Goal: Information Seeking & Learning: Check status

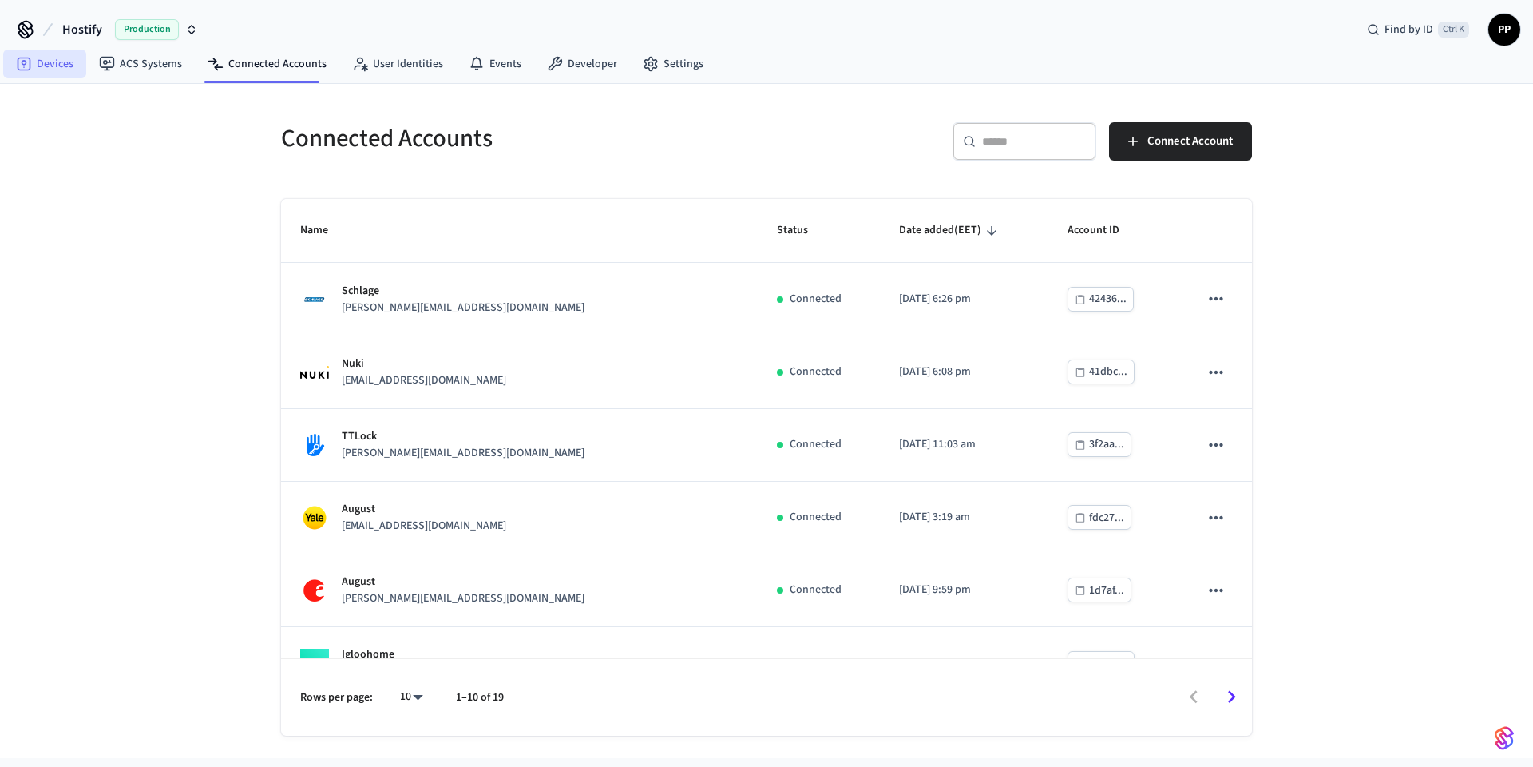
click at [61, 61] on link "Devices" at bounding box center [44, 64] width 83 height 29
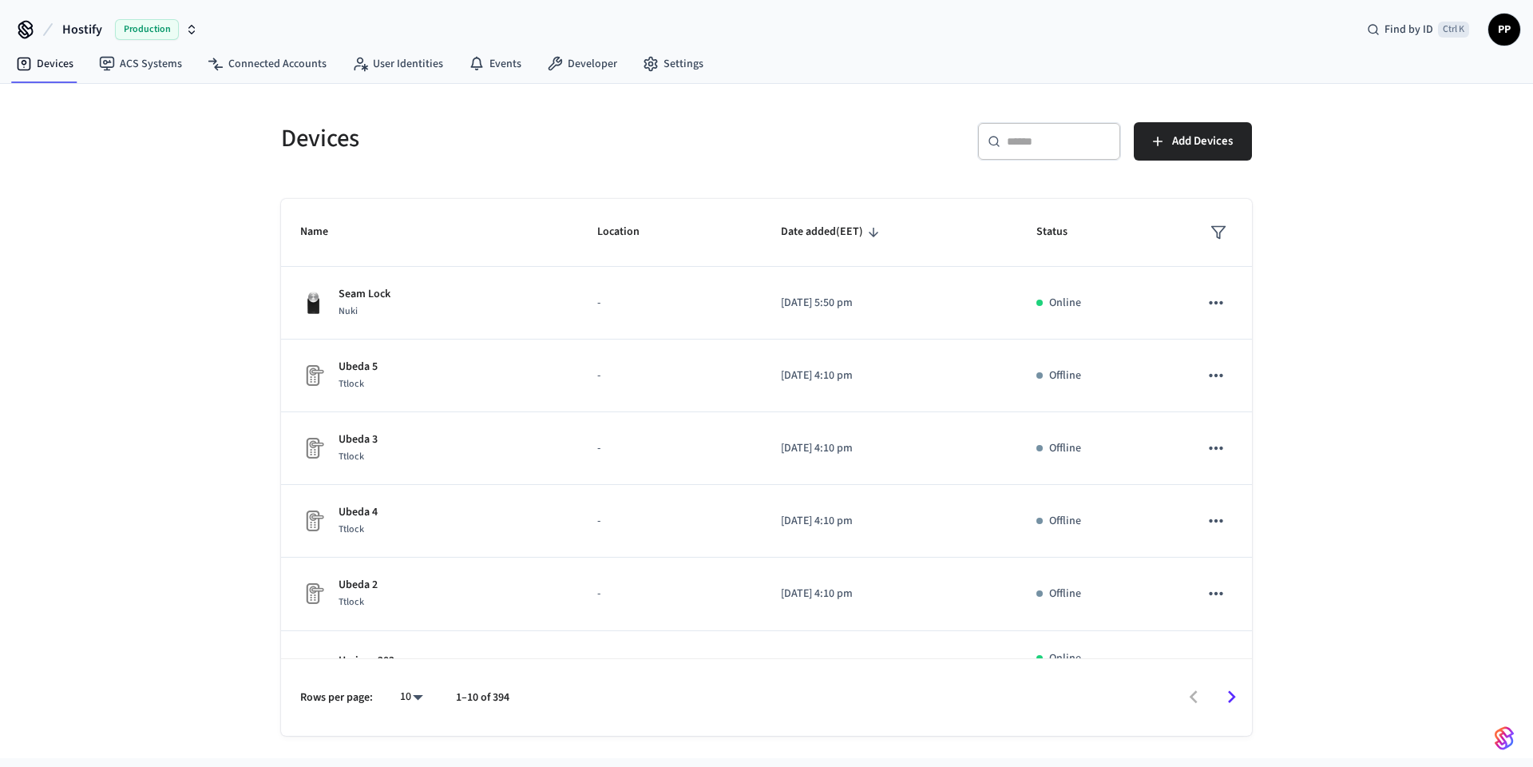
click at [1037, 137] on input "text" at bounding box center [1059, 141] width 104 height 16
paste input "**********"
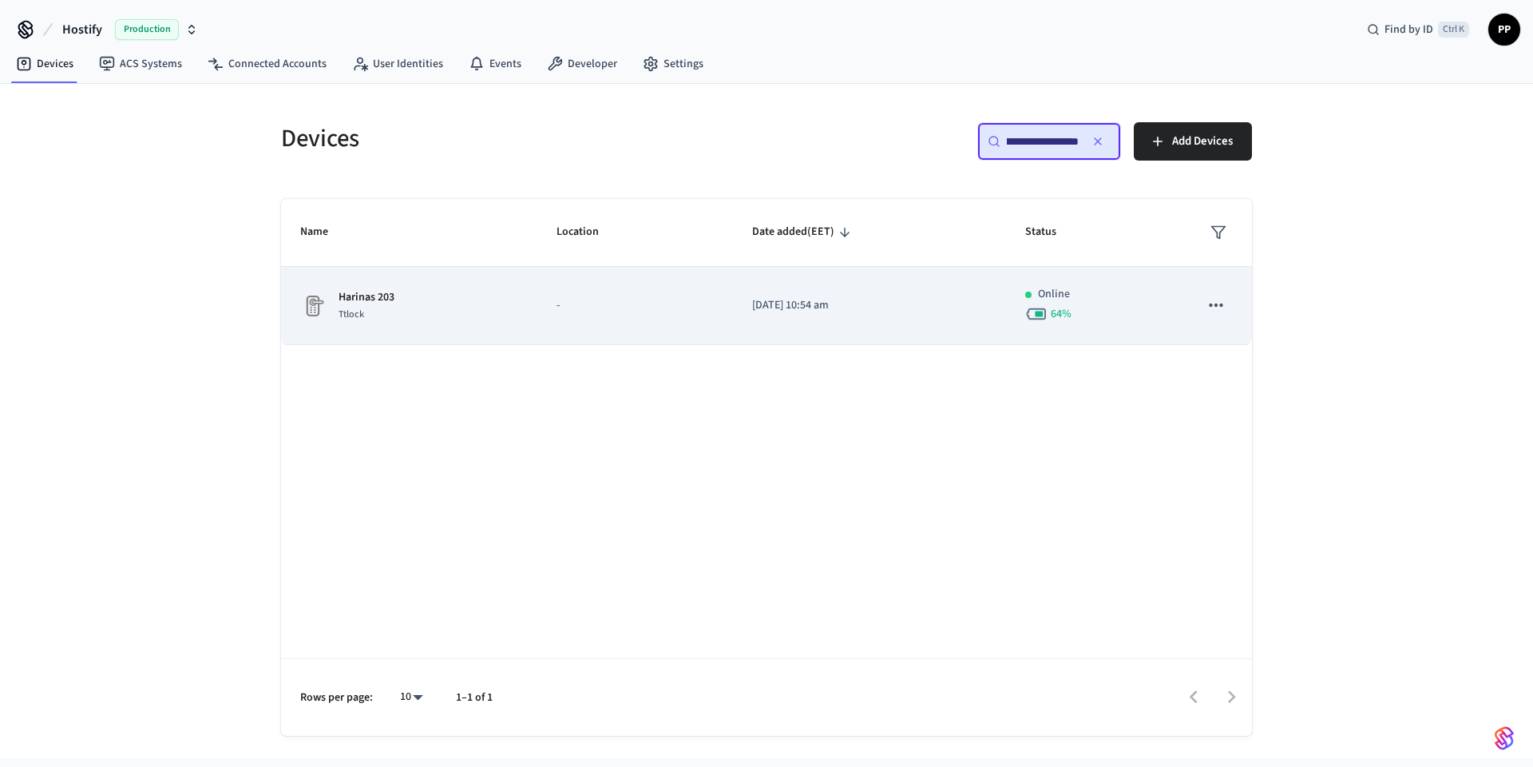
type input "**********"
click at [458, 289] on div "Harinas 203 Ttlock" at bounding box center [409, 306] width 218 height 34
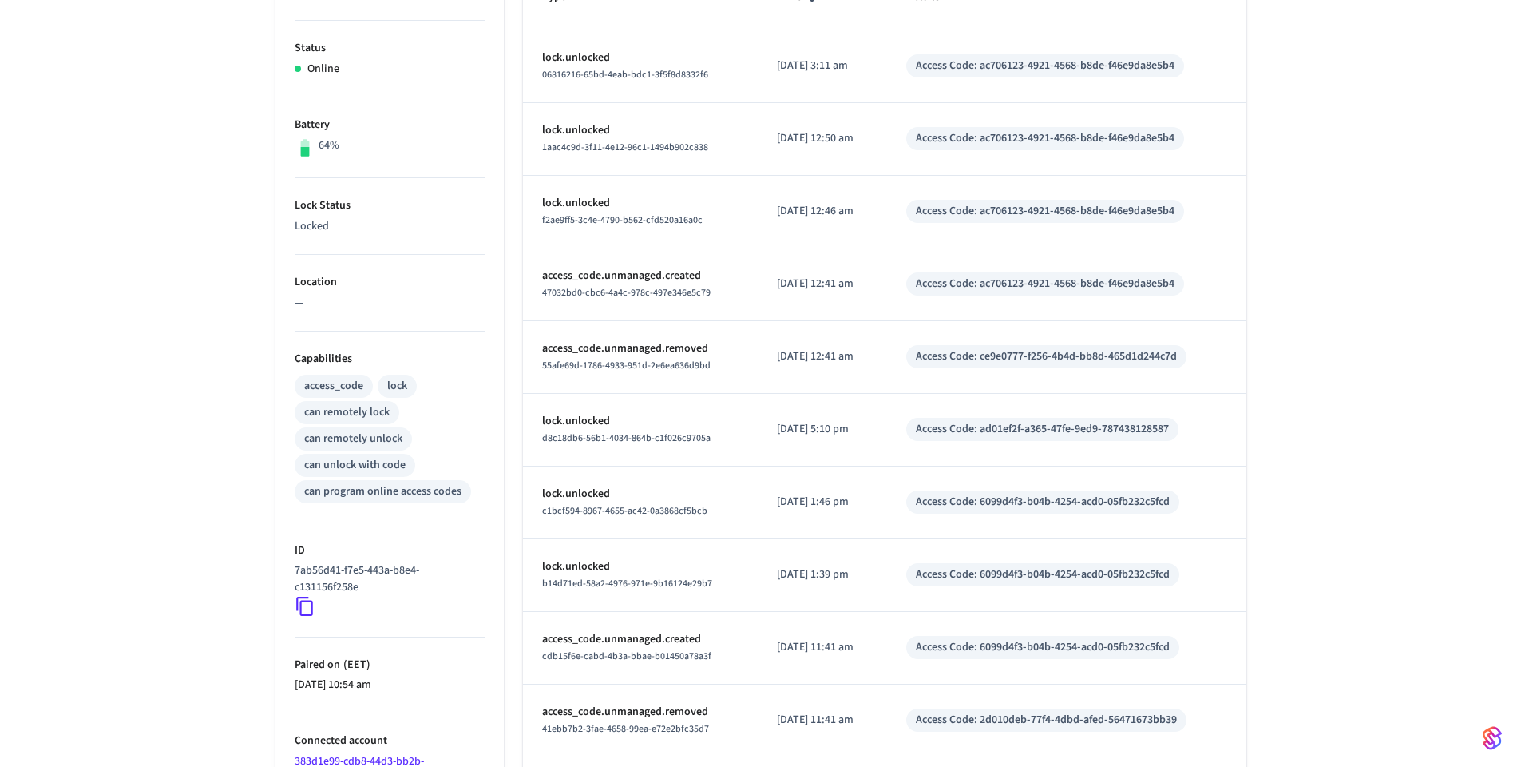
scroll to position [418, 0]
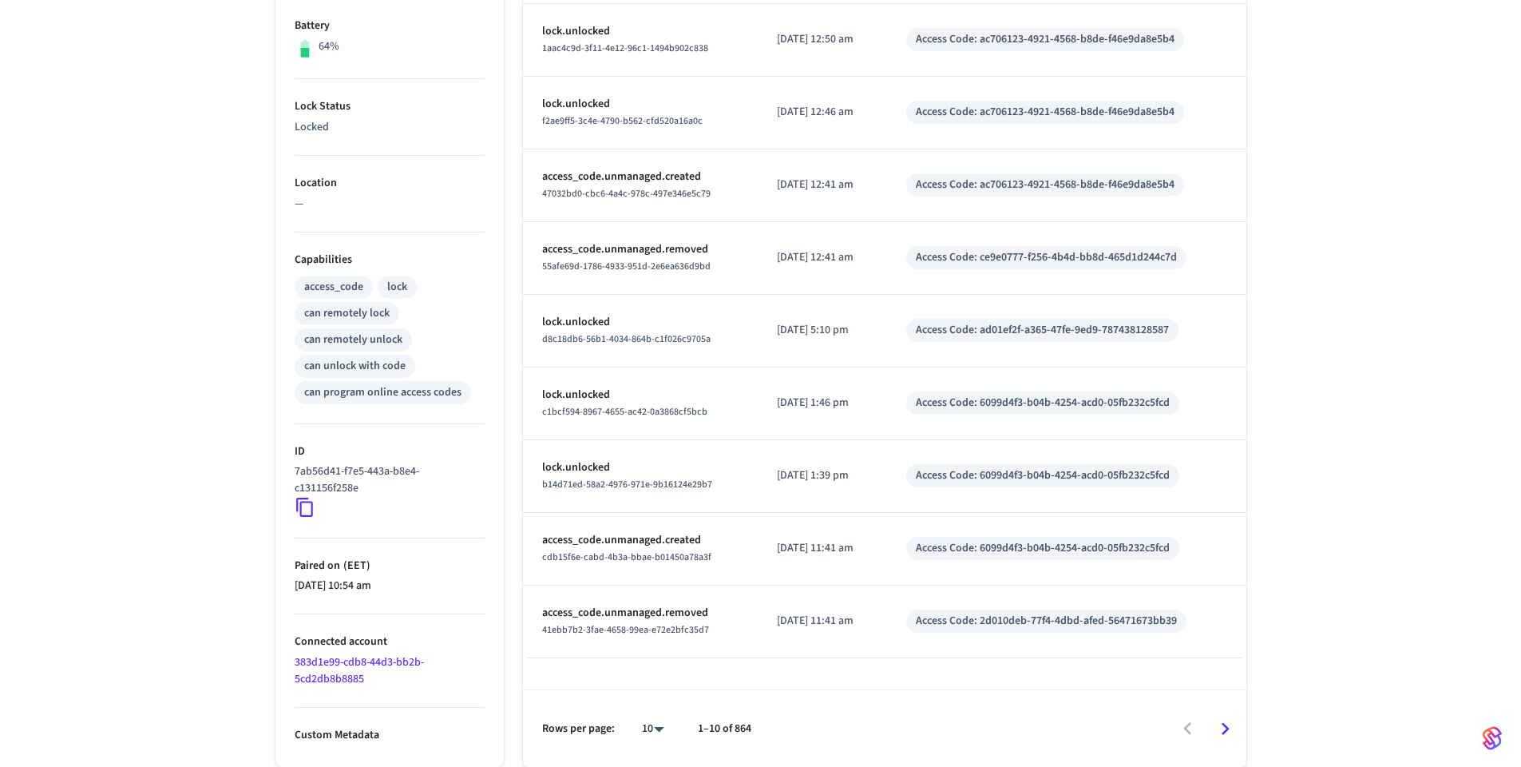
click at [1223, 729] on icon "Go to next page" at bounding box center [1225, 728] width 25 height 25
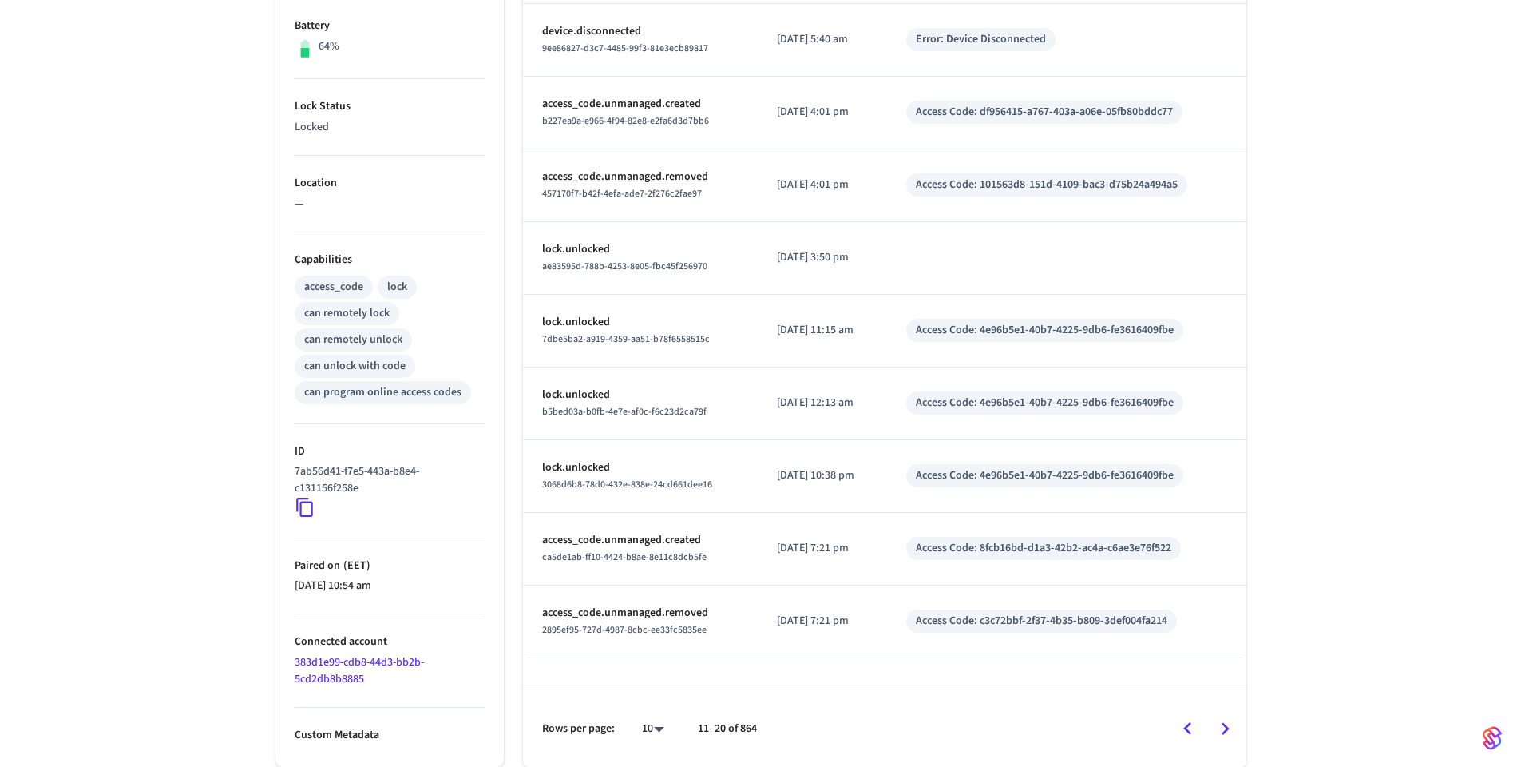
click at [1223, 729] on icon "Go to next page" at bounding box center [1225, 728] width 25 height 25
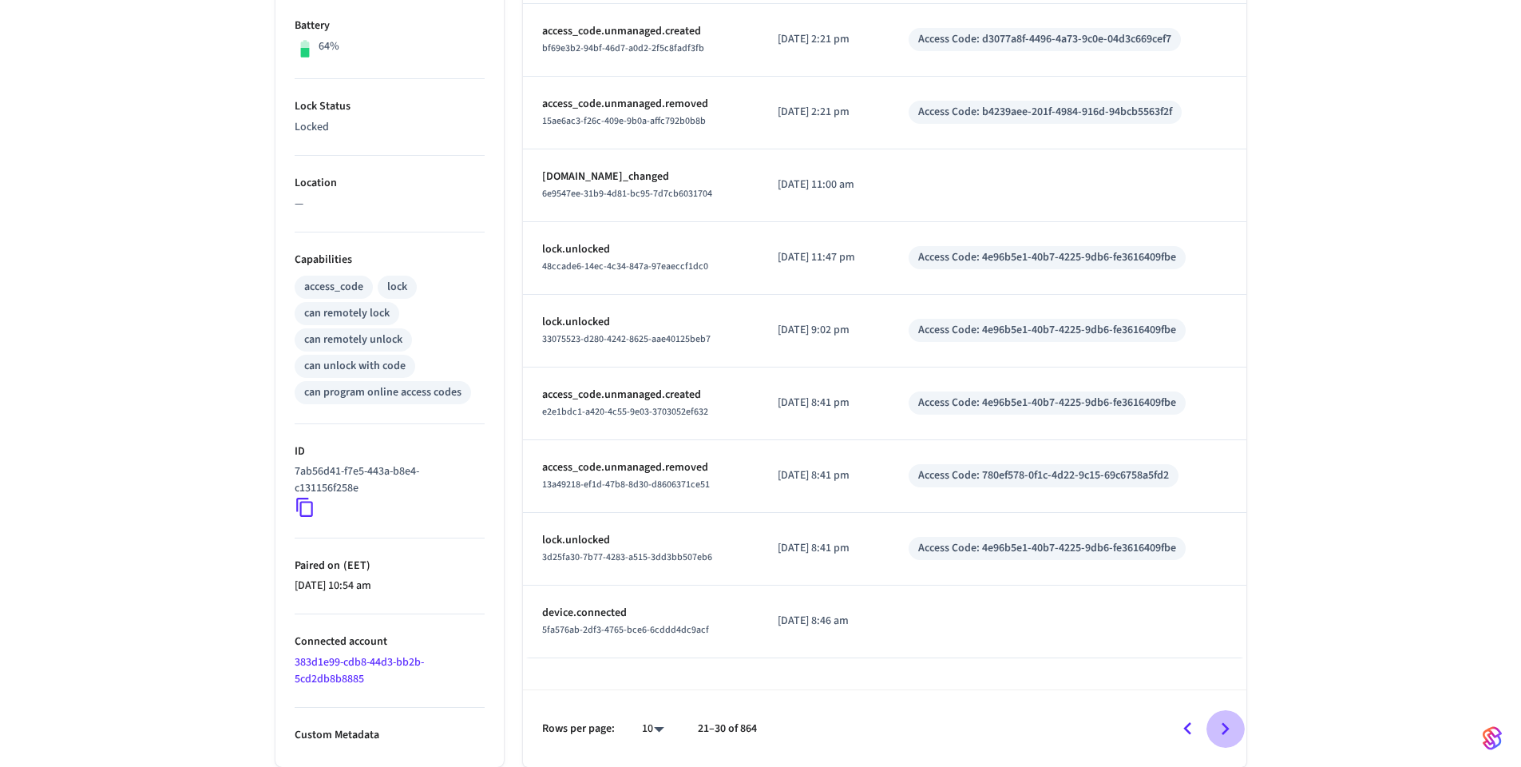
click at [1226, 727] on icon "Go to next page" at bounding box center [1225, 728] width 25 height 25
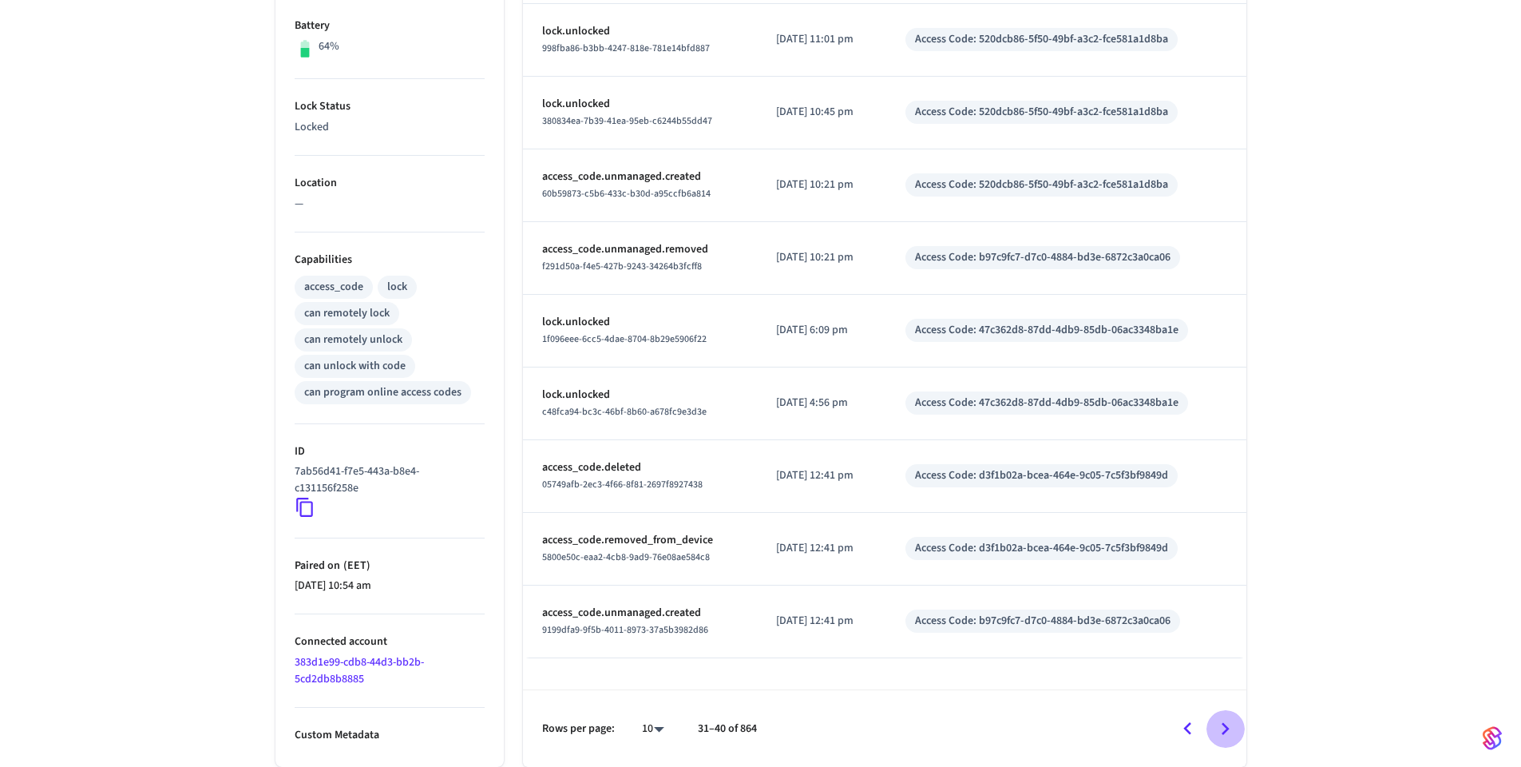
click at [1226, 727] on icon "Go to next page" at bounding box center [1226, 728] width 8 height 13
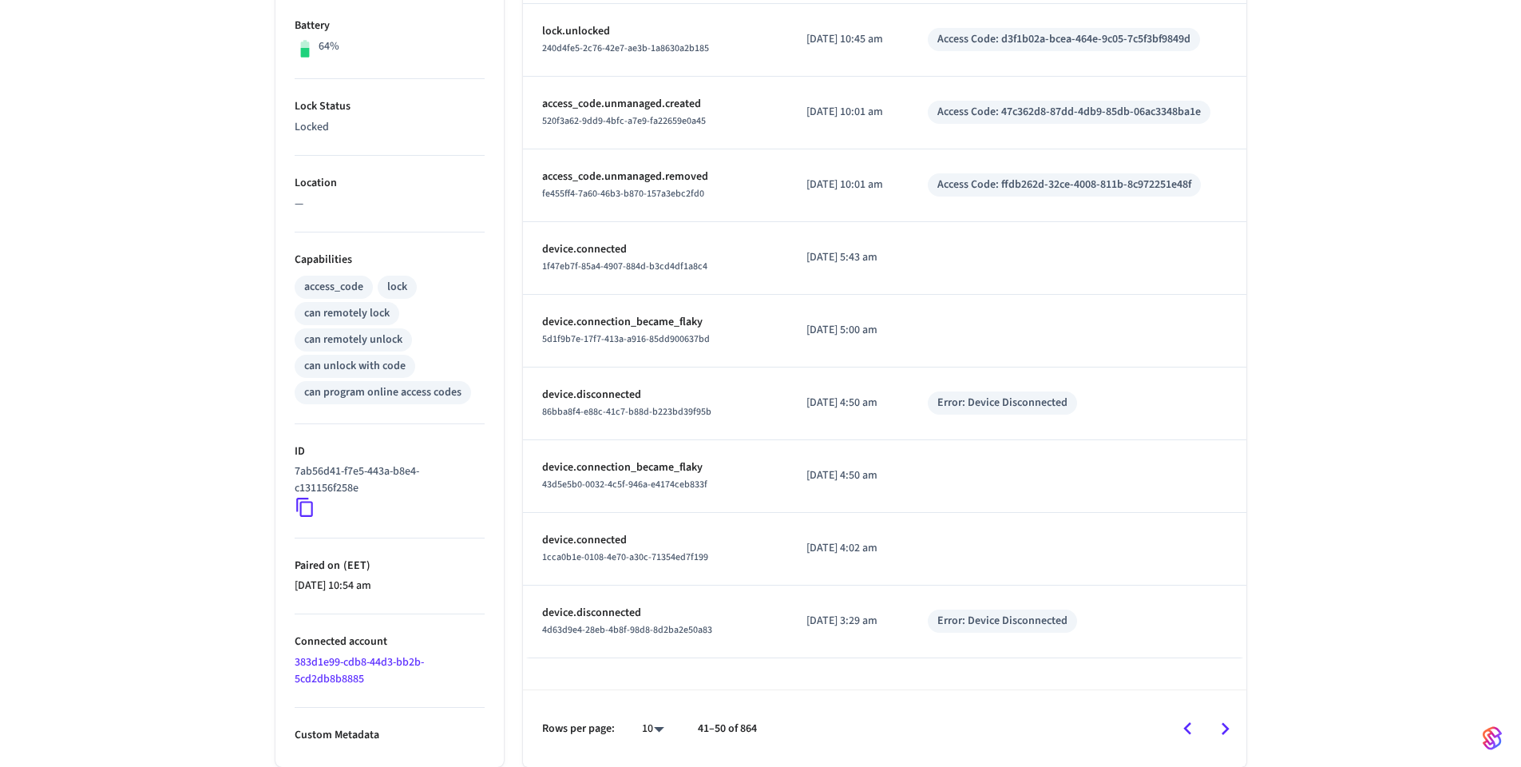
click at [1226, 727] on icon "Go to next page" at bounding box center [1226, 728] width 8 height 13
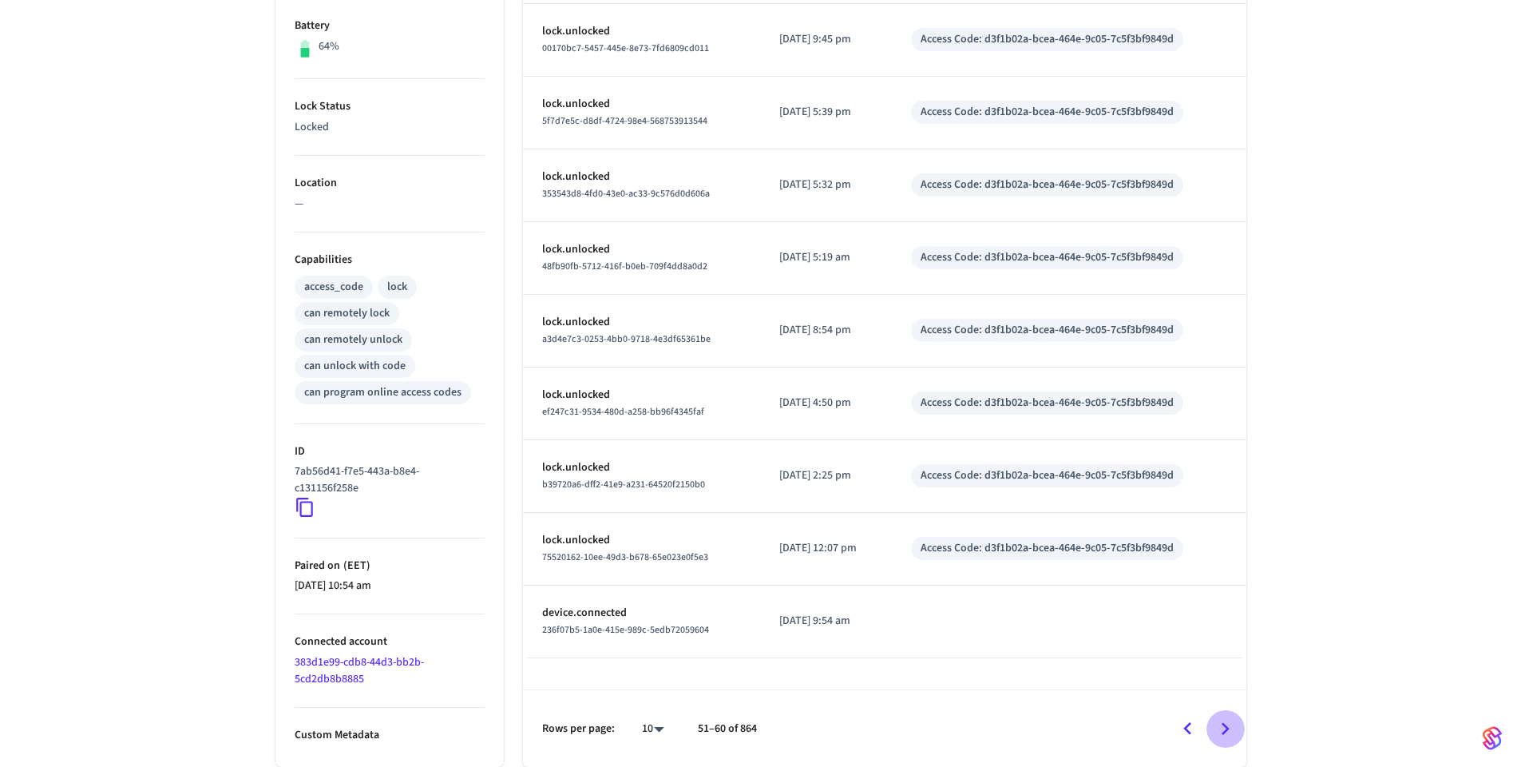
click at [1226, 727] on icon "Go to next page" at bounding box center [1226, 728] width 8 height 13
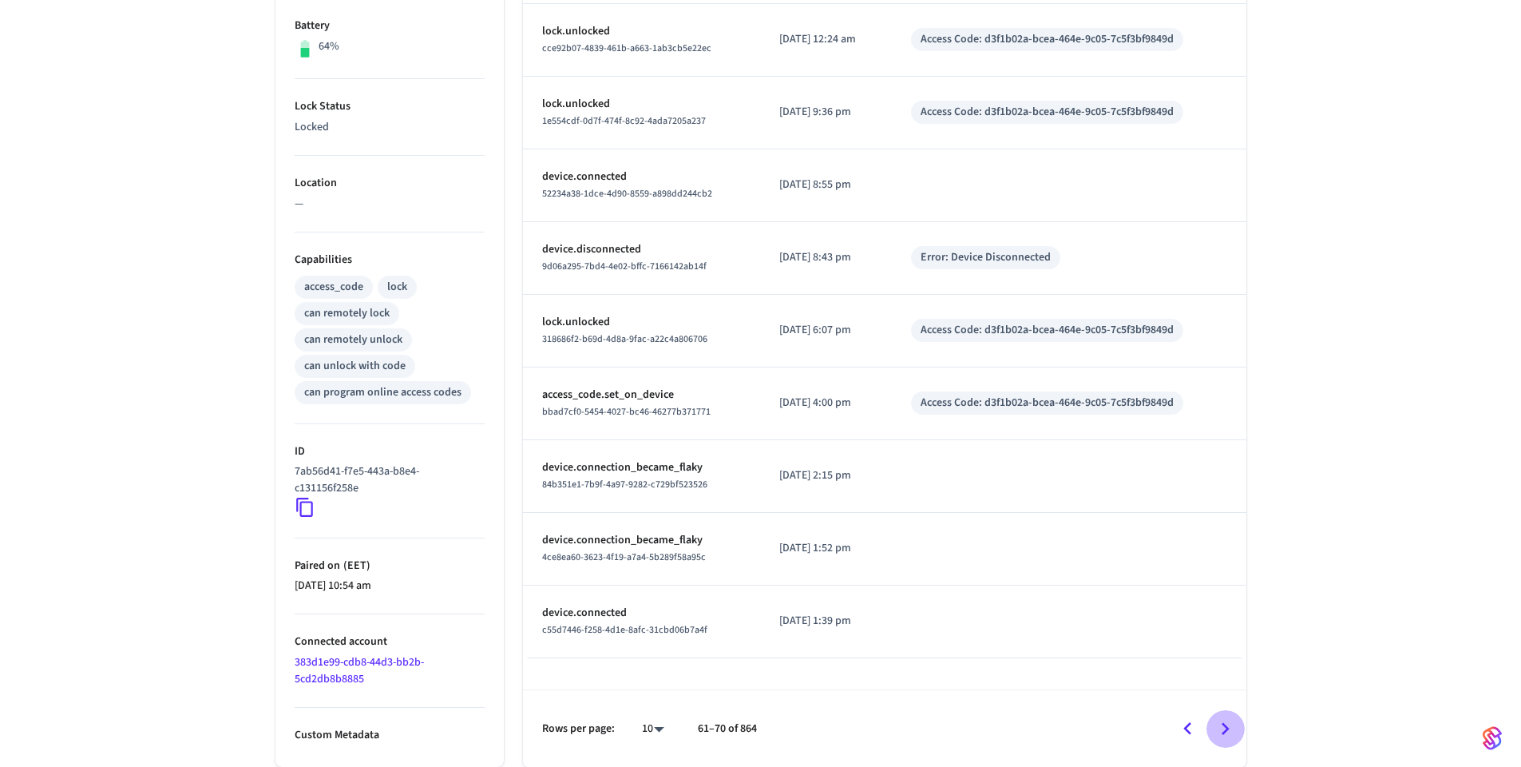
click at [1226, 727] on icon "Go to next page" at bounding box center [1226, 728] width 8 height 13
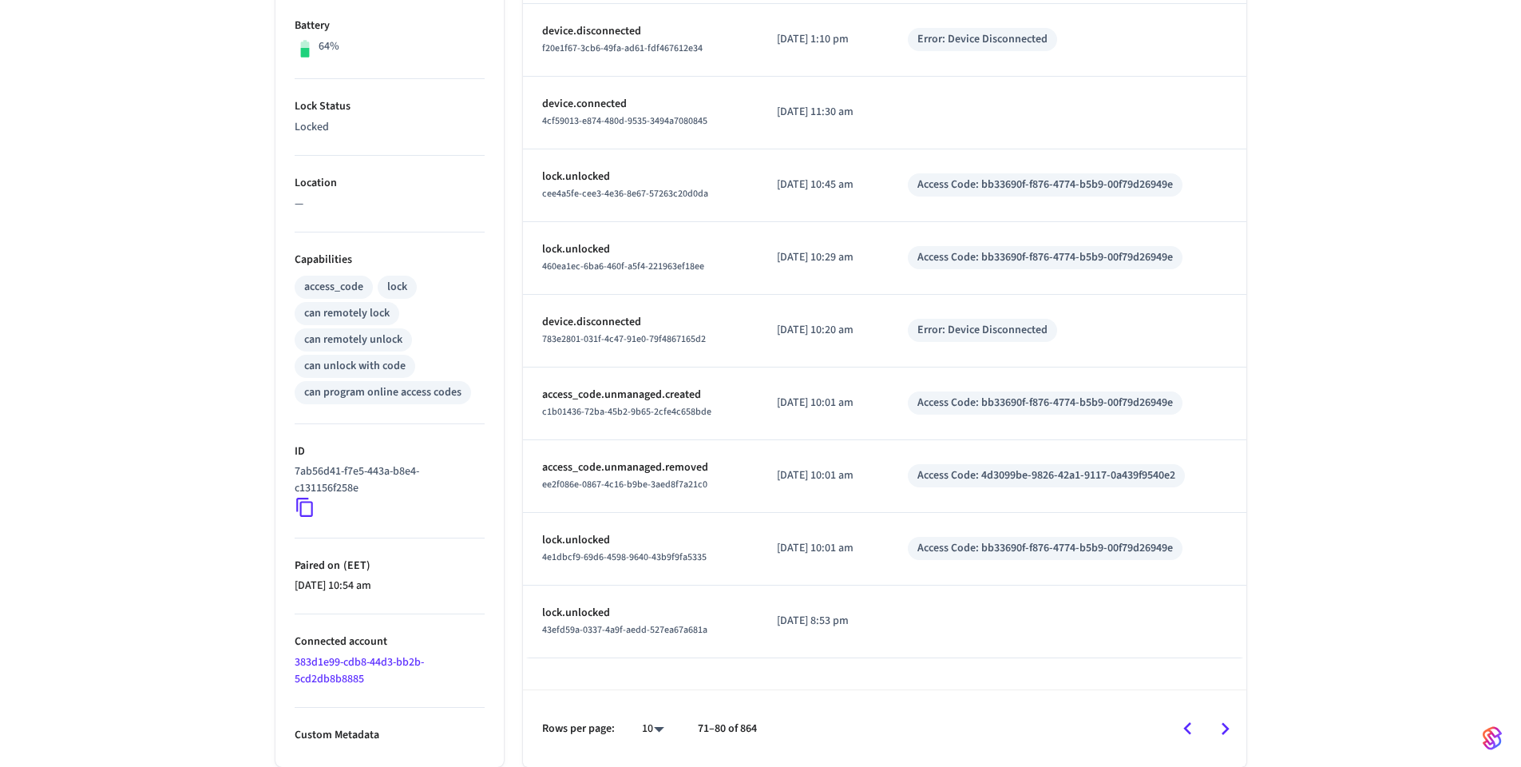
click at [1226, 727] on icon "Go to next page" at bounding box center [1226, 728] width 8 height 13
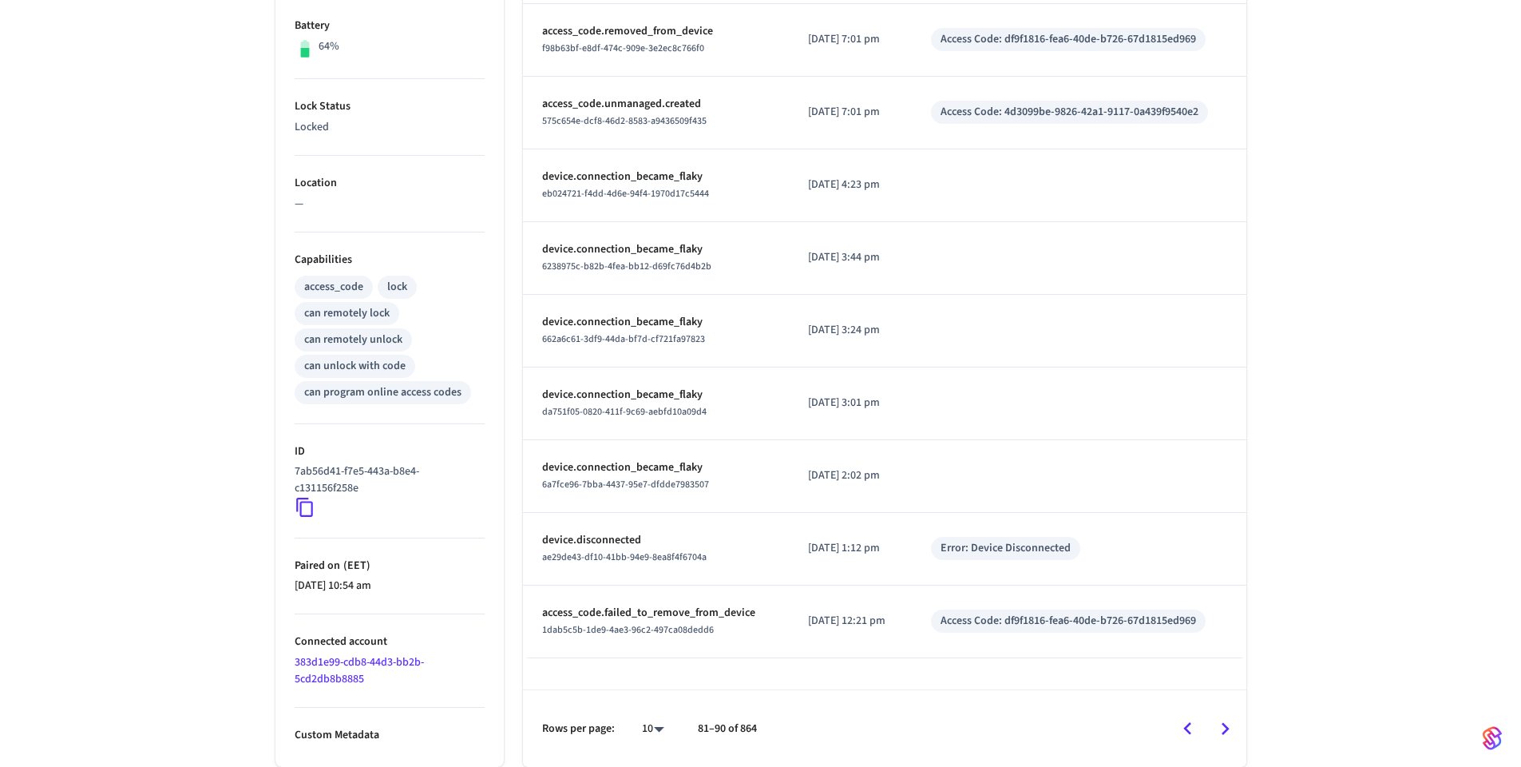
click at [1226, 727] on icon "Go to next page" at bounding box center [1226, 728] width 8 height 13
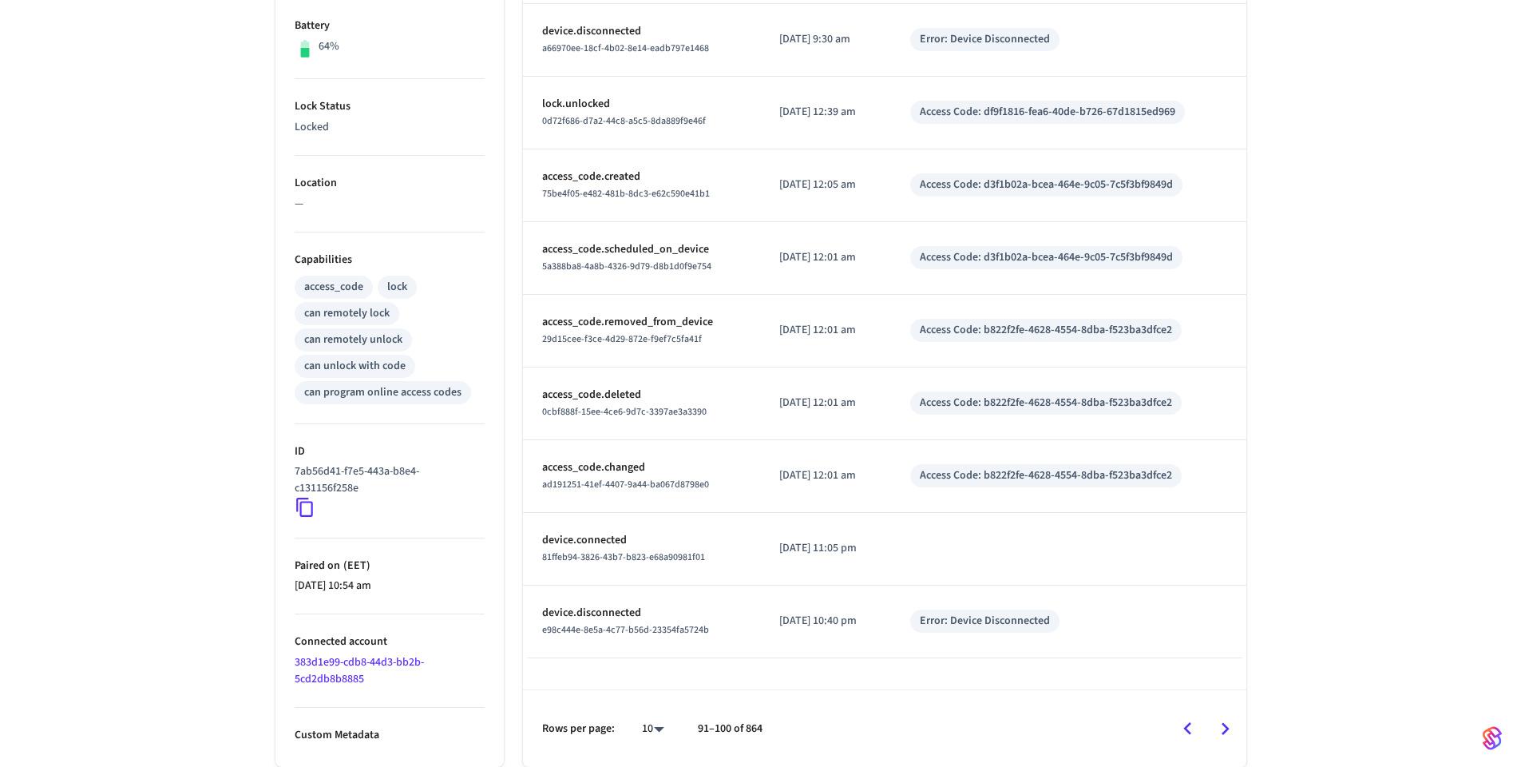
click at [1228, 724] on icon "Go to next page" at bounding box center [1225, 728] width 25 height 25
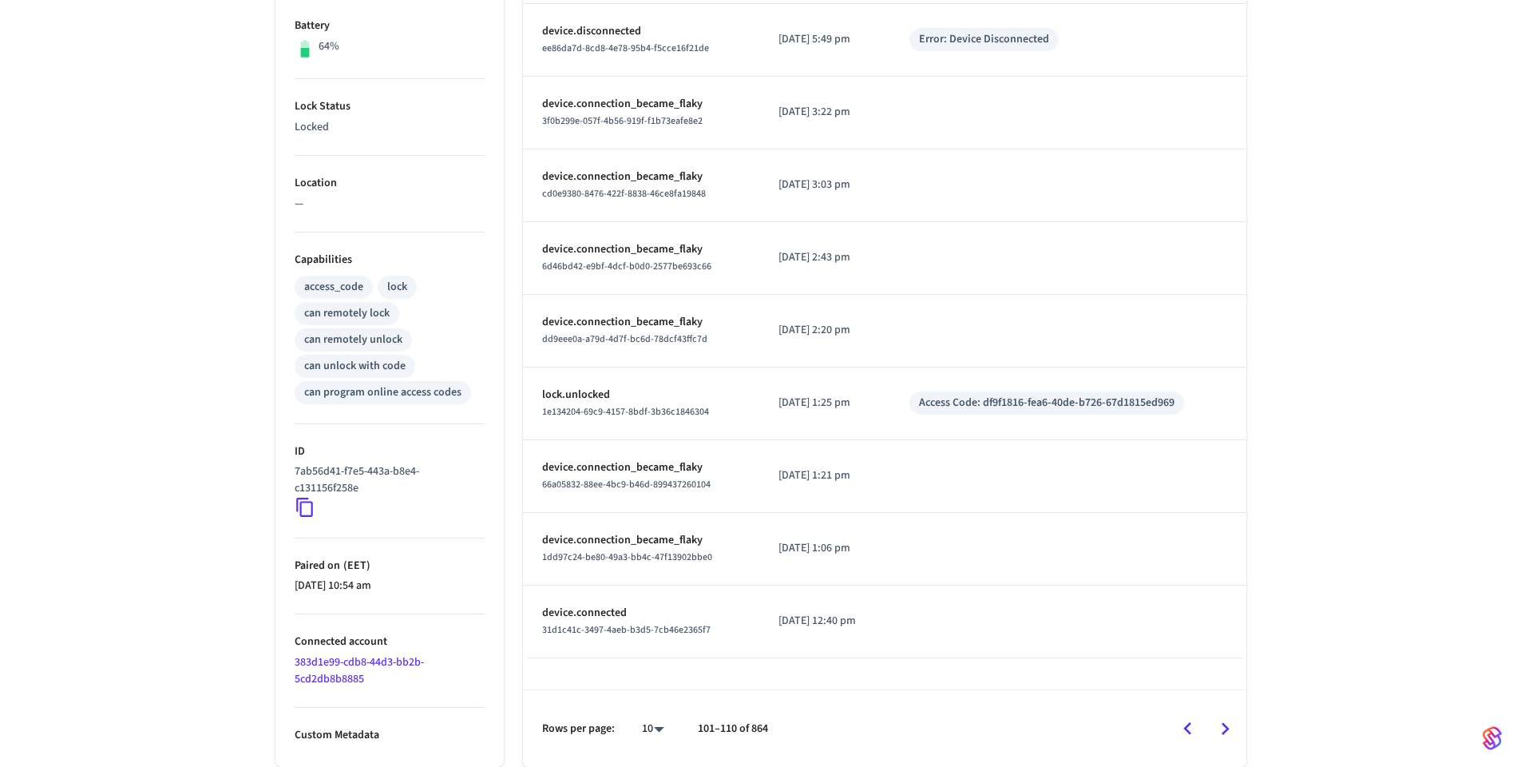
click at [1219, 731] on icon "Go to next page" at bounding box center [1225, 728] width 25 height 25
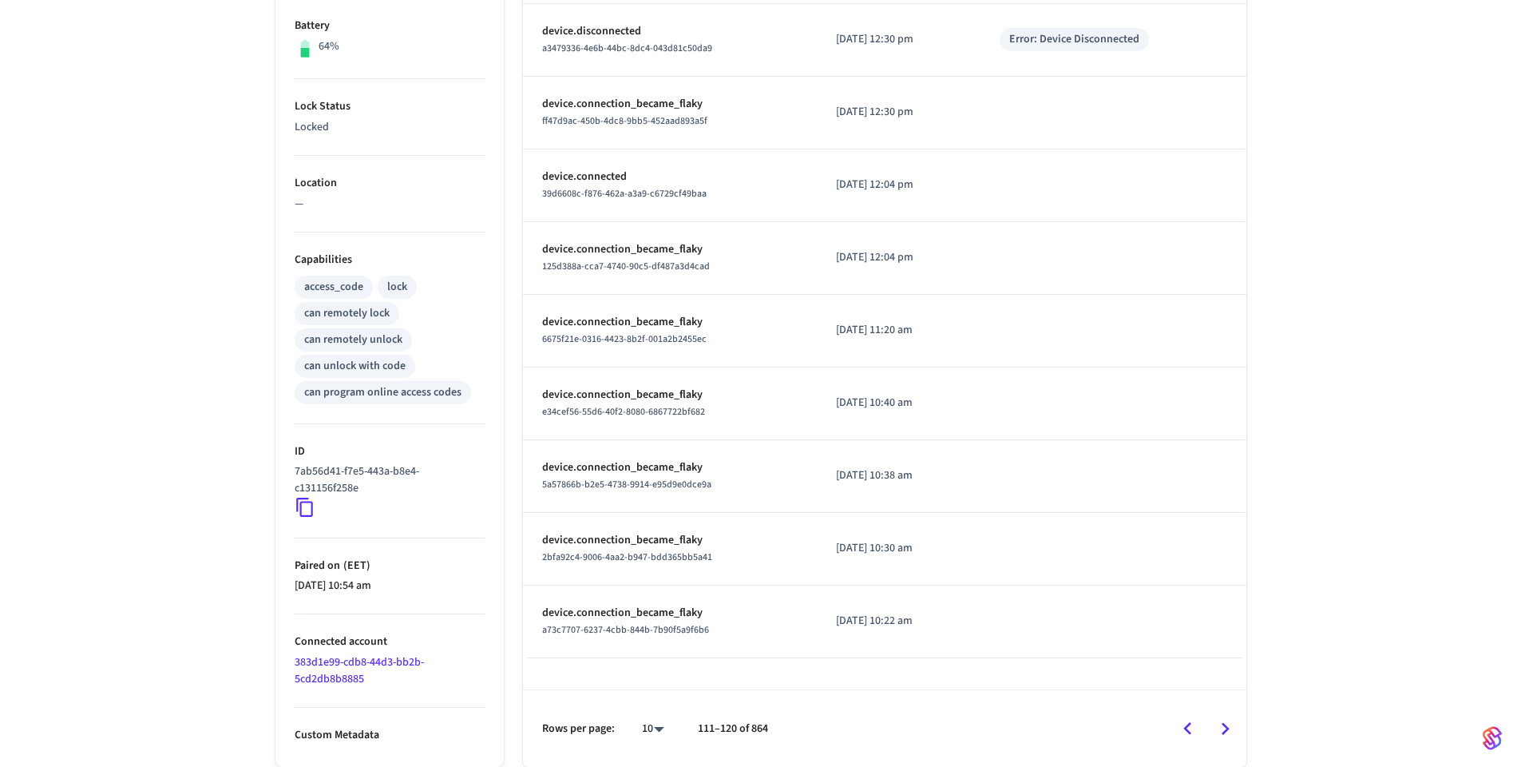
click at [1222, 728] on icon "Go to next page" at bounding box center [1225, 728] width 25 height 25
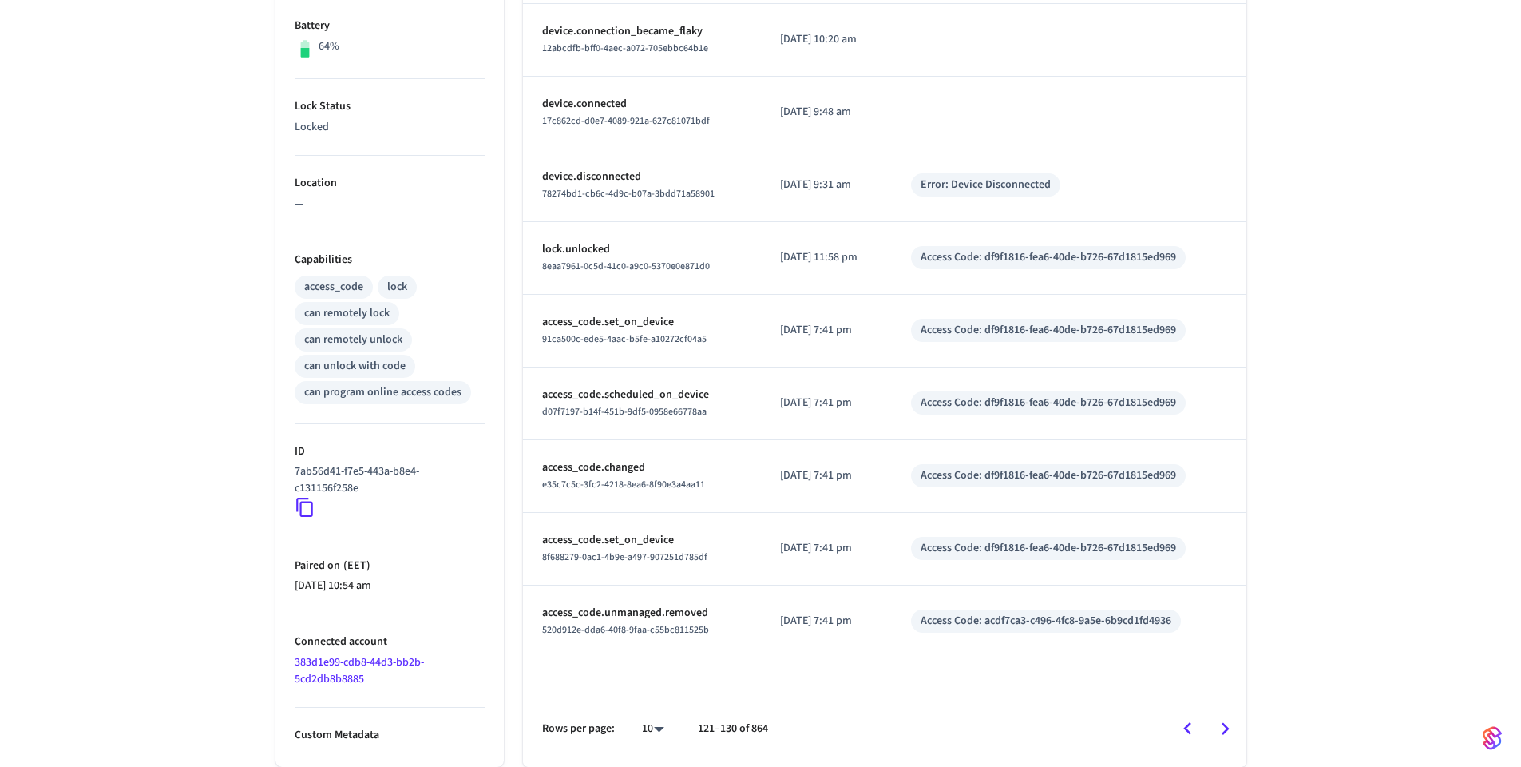
click at [1229, 735] on icon "Go to next page" at bounding box center [1225, 728] width 25 height 25
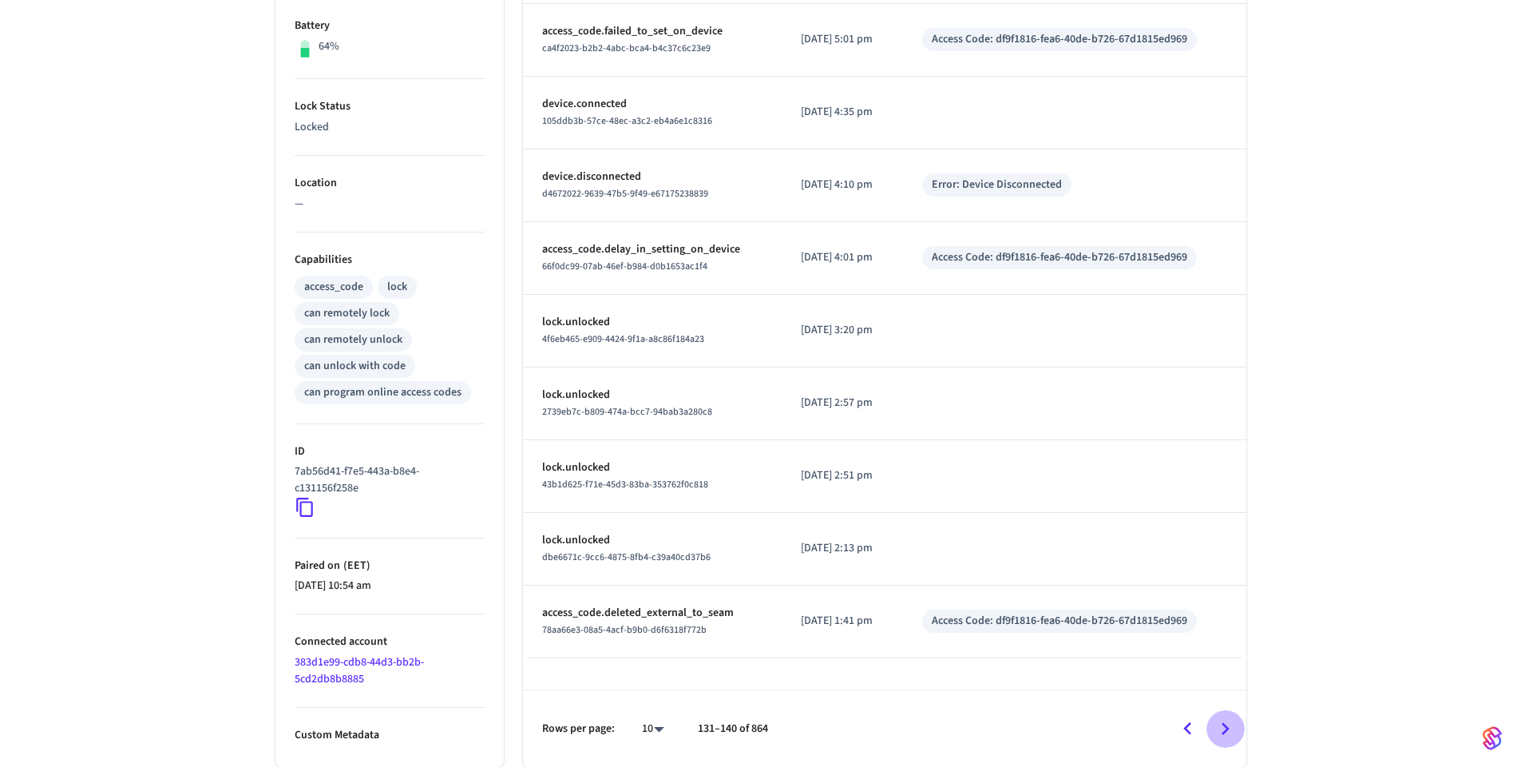
click at [1227, 732] on icon "Go to next page" at bounding box center [1225, 728] width 25 height 25
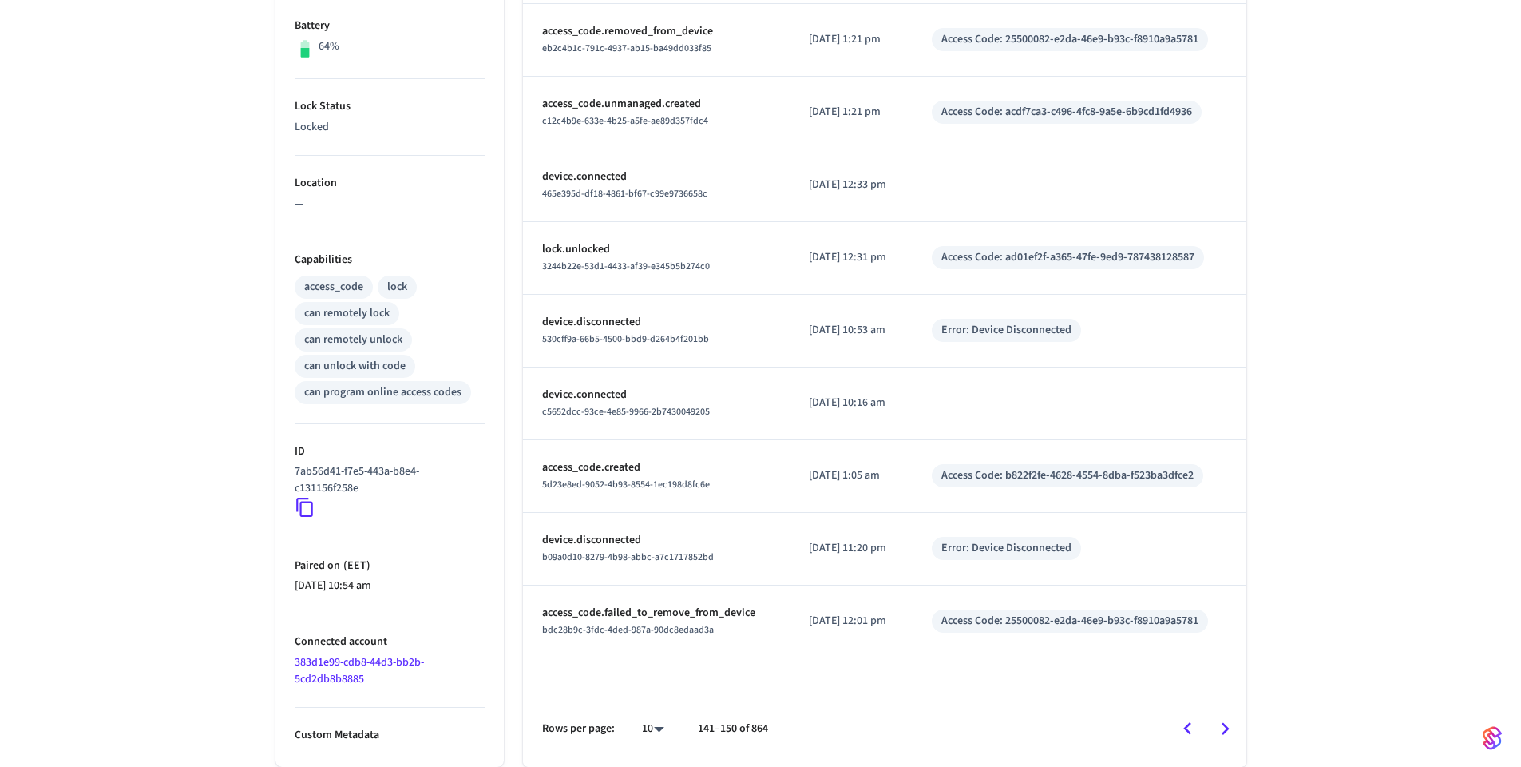
click at [1183, 727] on icon "Go to previous page" at bounding box center [1187, 728] width 25 height 25
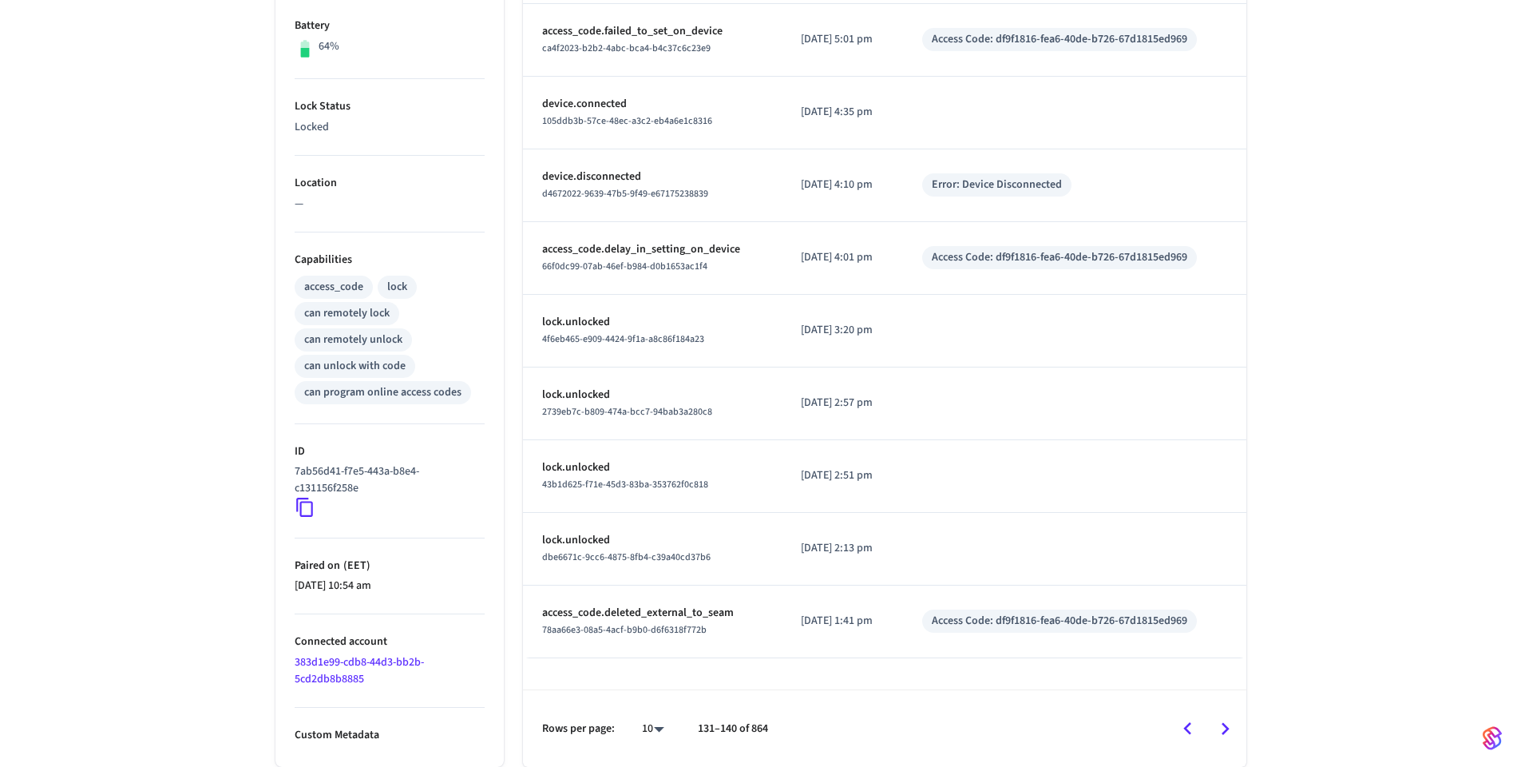
click at [1183, 727] on icon "Go to previous page" at bounding box center [1187, 728] width 25 height 25
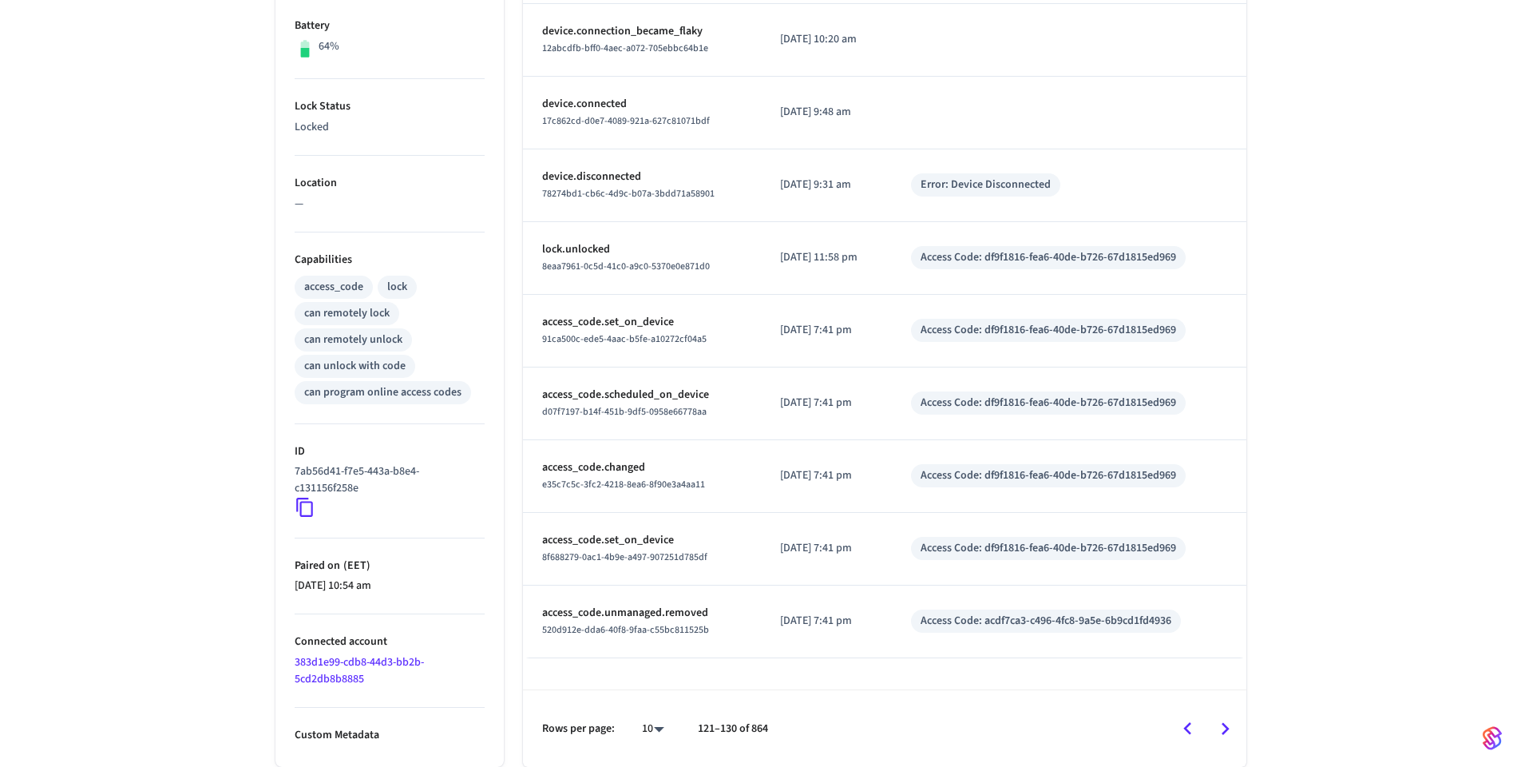
click at [1192, 728] on icon "Go to previous page" at bounding box center [1187, 728] width 25 height 25
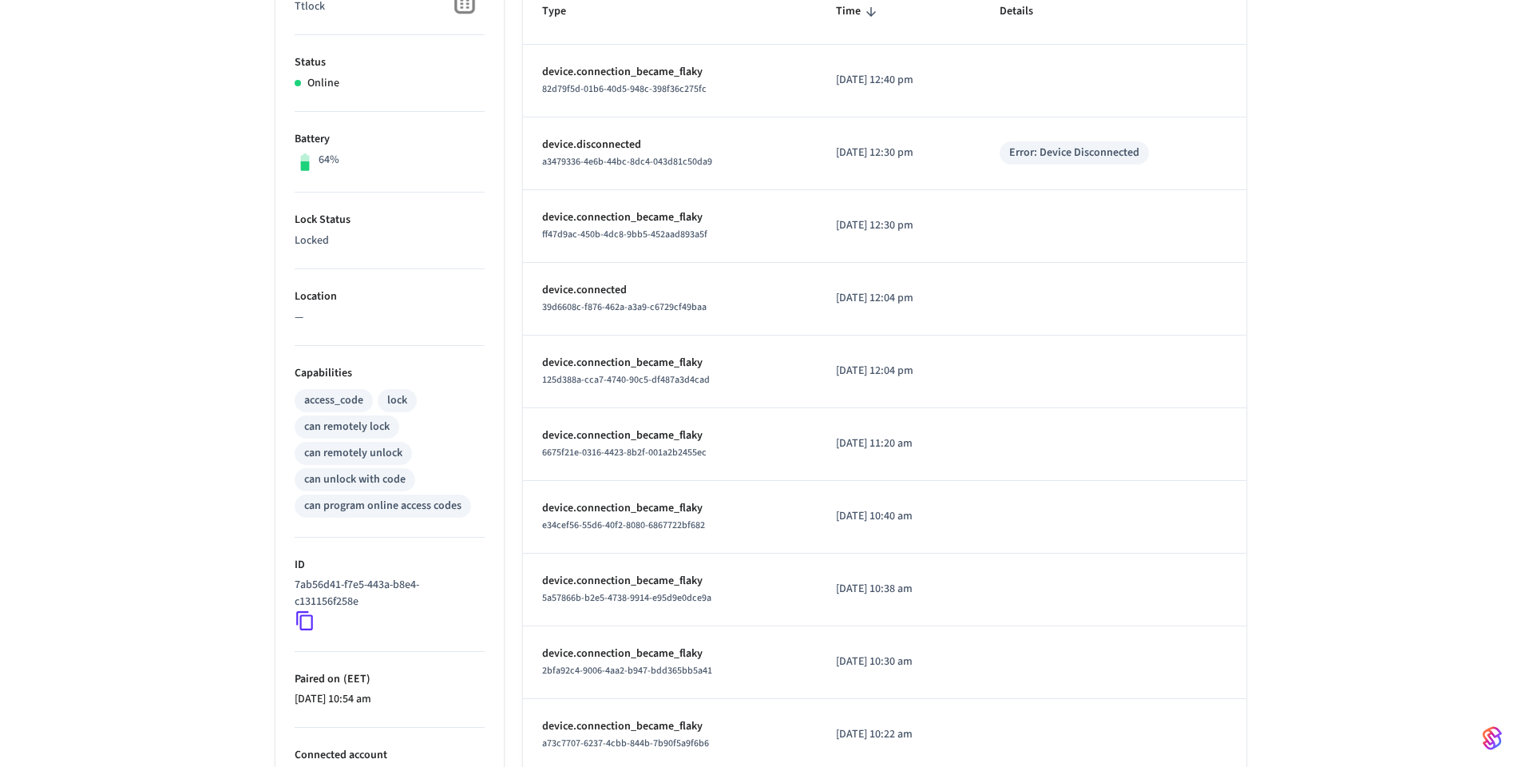
scroll to position [322, 0]
